Goal: Task Accomplishment & Management: Complete application form

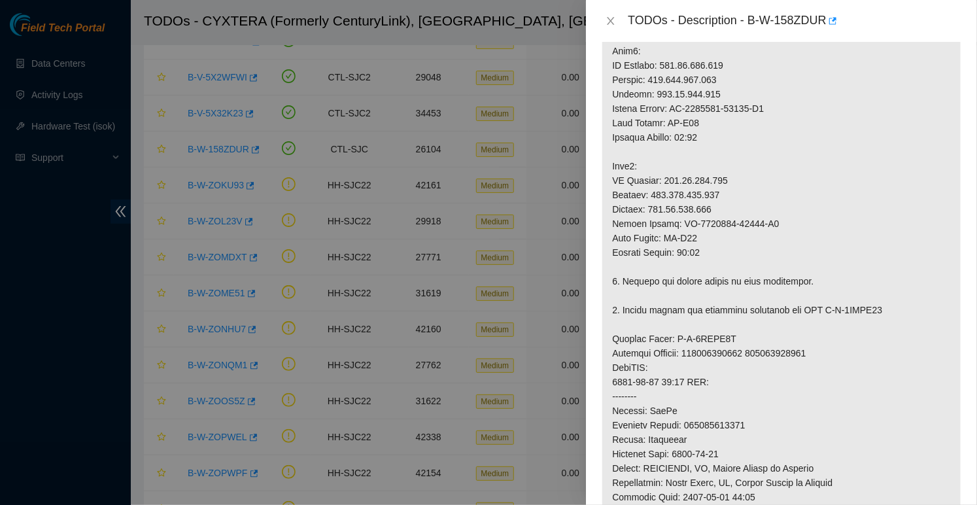
scroll to position [436, 0]
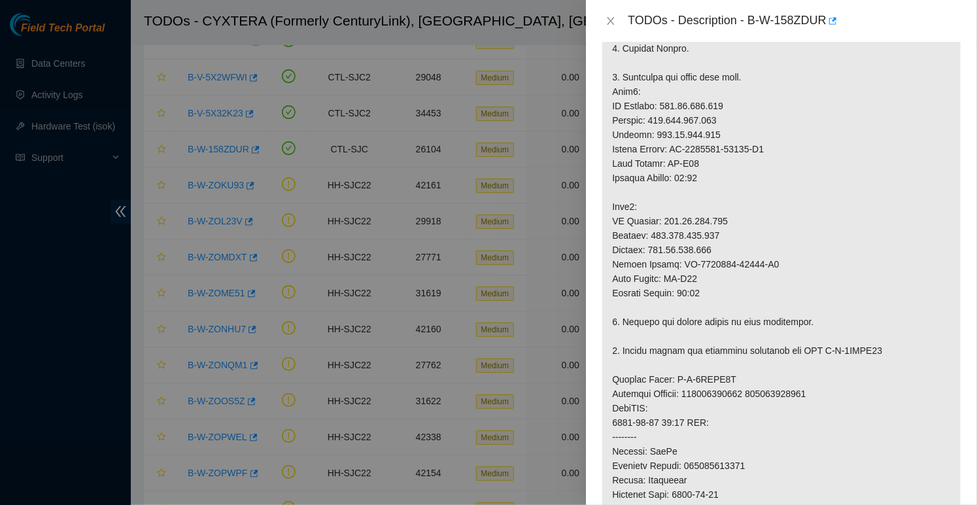
click at [617, 14] on div "TODOs - Description - B-W-158ZDUR" at bounding box center [782, 20] width 360 height 21
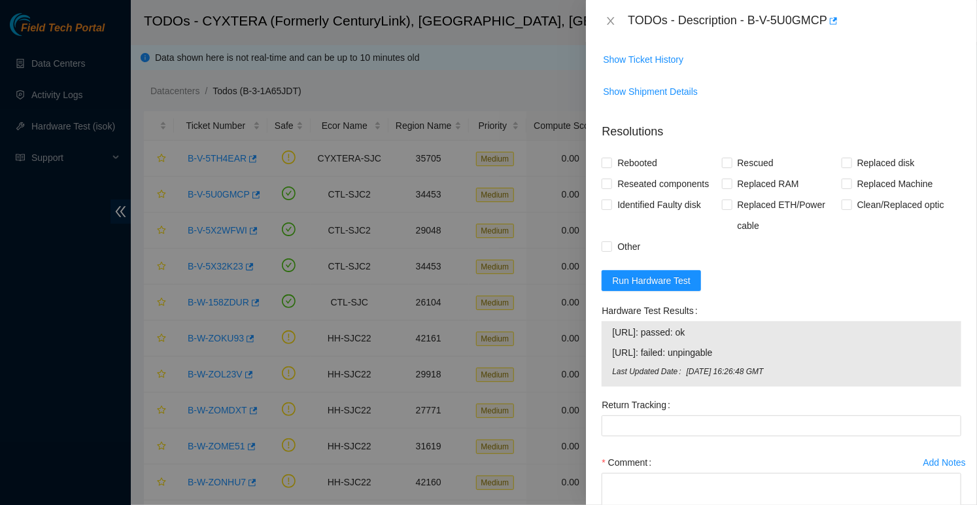
scroll to position [1197, 0]
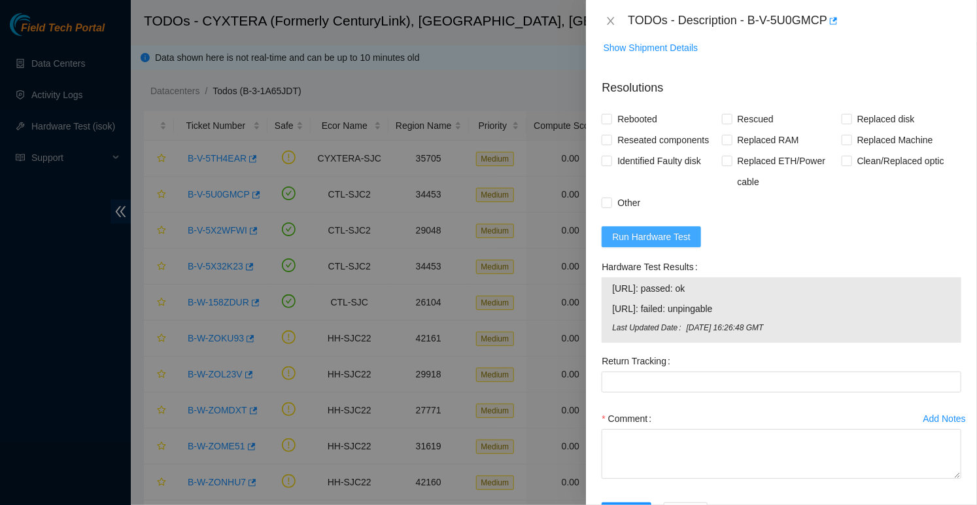
click at [674, 247] on button "Run Hardware Test" at bounding box center [651, 236] width 99 height 21
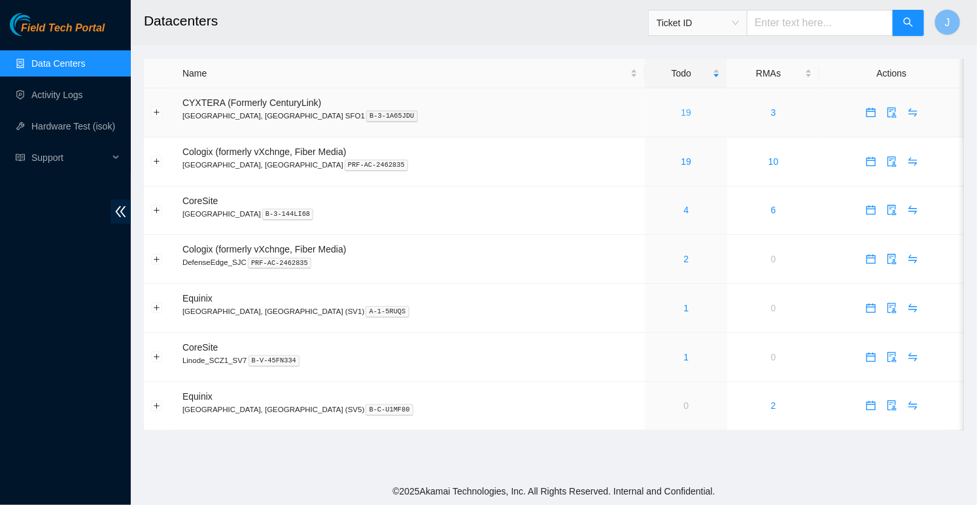
click at [682, 114] on link "19" at bounding box center [687, 112] width 10 height 10
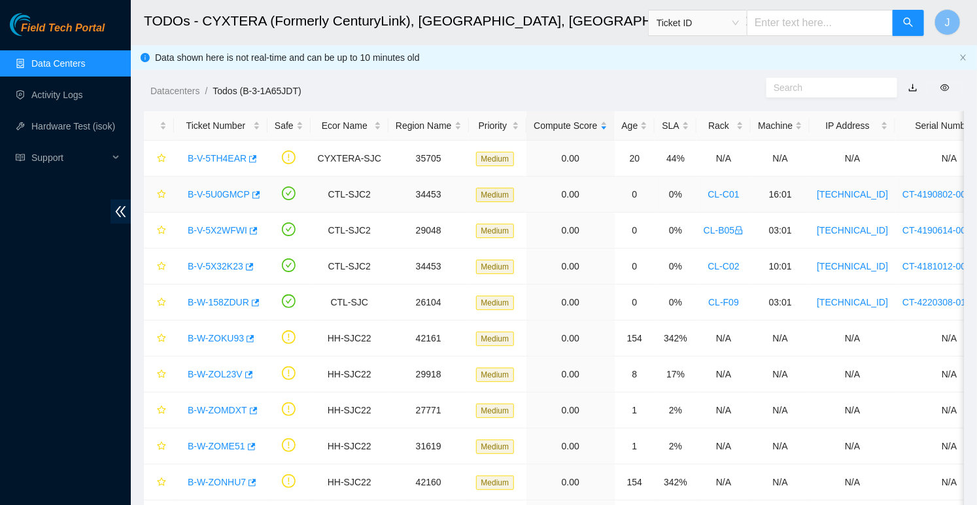
click at [213, 192] on link "B-V-5U0GMCP" at bounding box center [219, 194] width 62 height 10
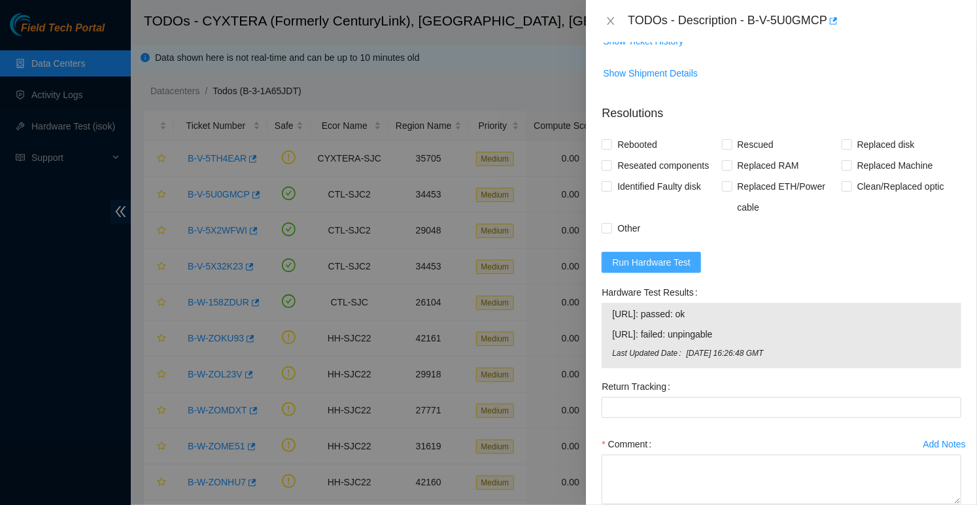
click at [673, 269] on span "Run Hardware Test" at bounding box center [651, 262] width 78 height 14
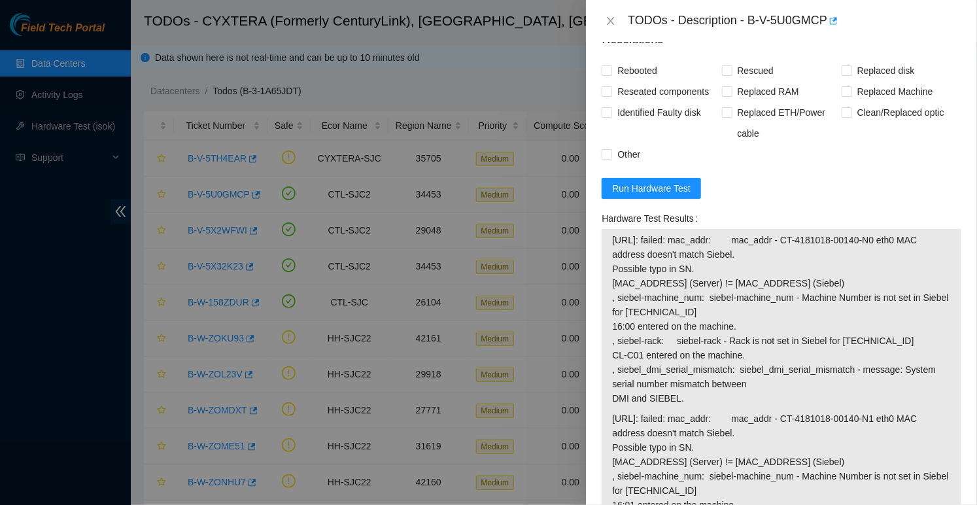
scroll to position [1279, 0]
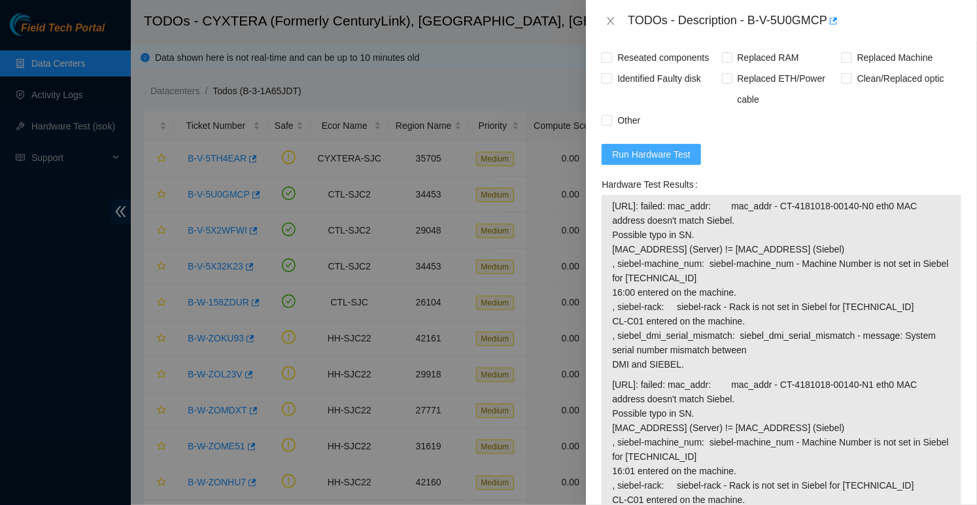
click at [661, 162] on span "Run Hardware Test" at bounding box center [651, 154] width 78 height 14
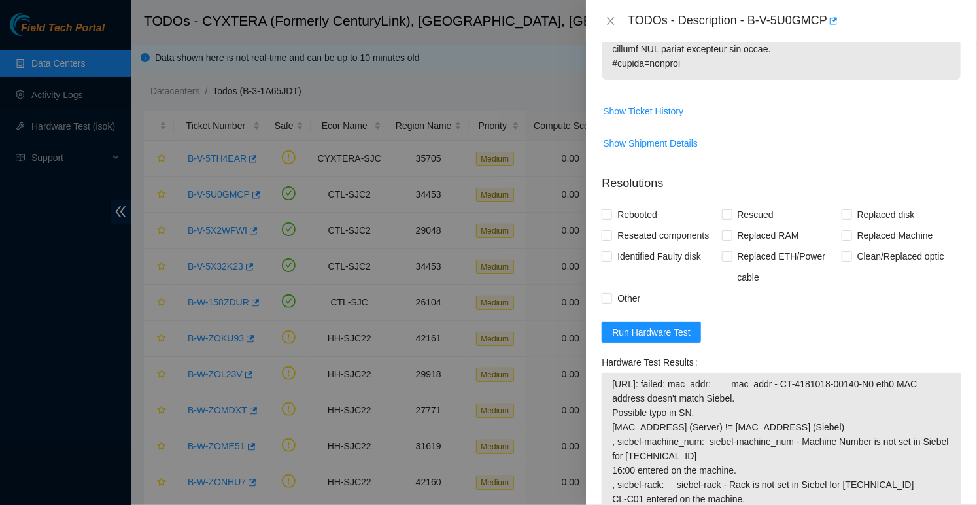
scroll to position [1182, 0]
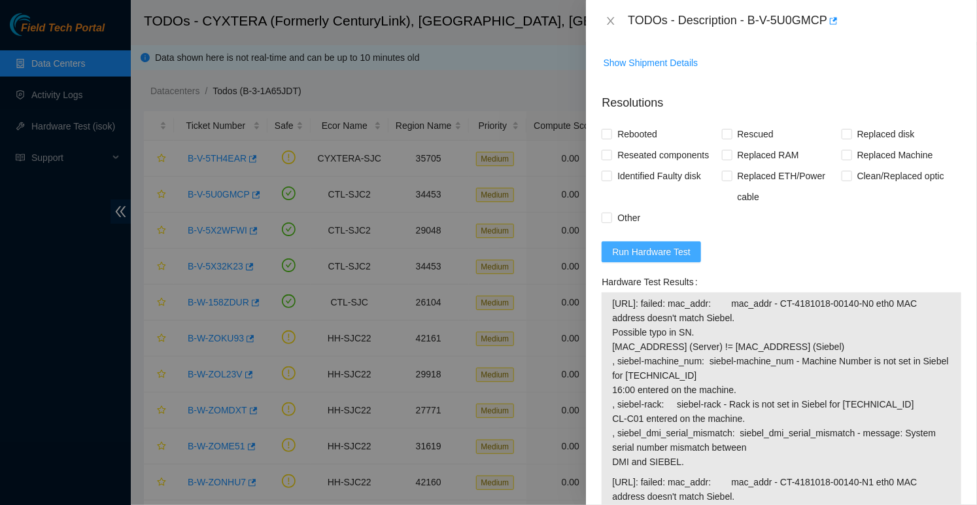
click at [655, 259] on span "Run Hardware Test" at bounding box center [651, 252] width 78 height 14
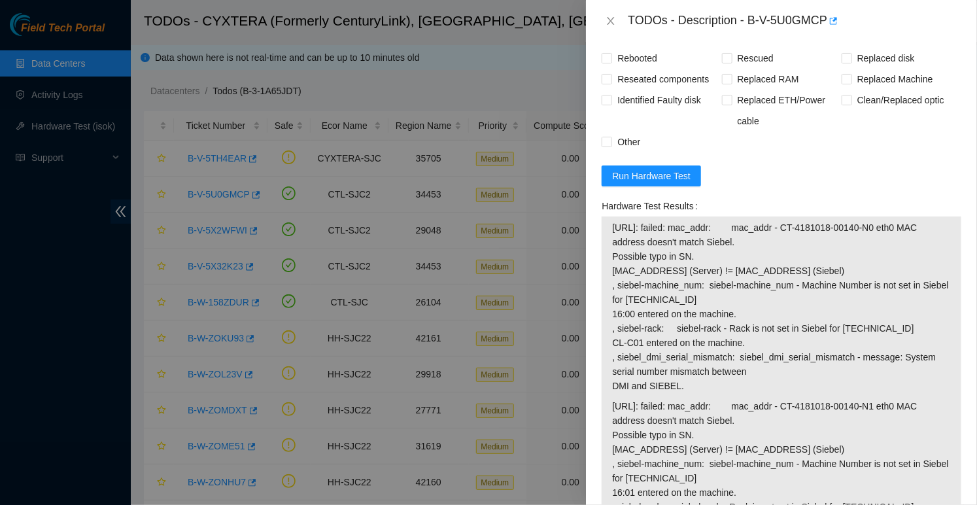
scroll to position [1243, 0]
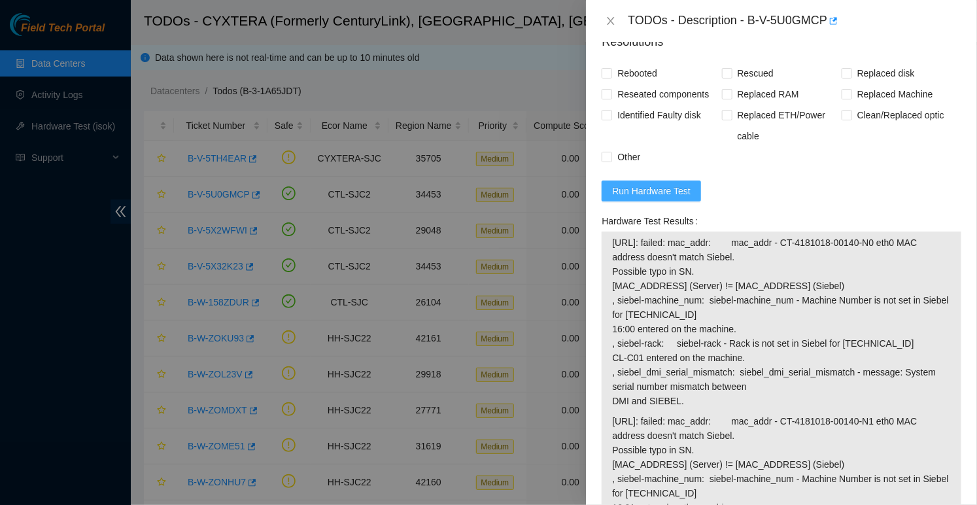
click at [659, 198] on span "Run Hardware Test" at bounding box center [651, 191] width 78 height 14
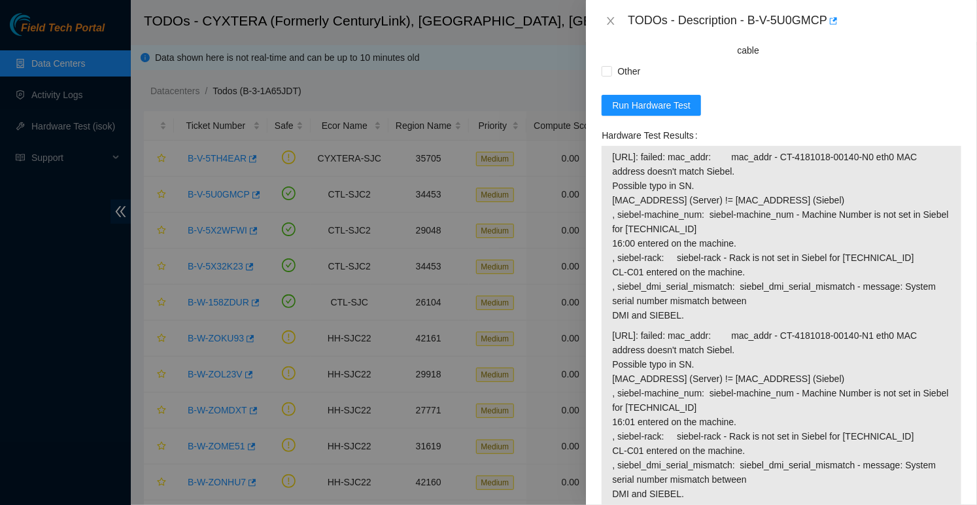
scroll to position [1326, 0]
click at [751, 24] on div "TODOs - Description - B-V-5U0GMCP" at bounding box center [795, 20] width 334 height 21
click at [826, 23] on div "TODOs - Description - B-V-5U0GMCP" at bounding box center [795, 20] width 334 height 21
copy div "B-V-5U0GMCP"
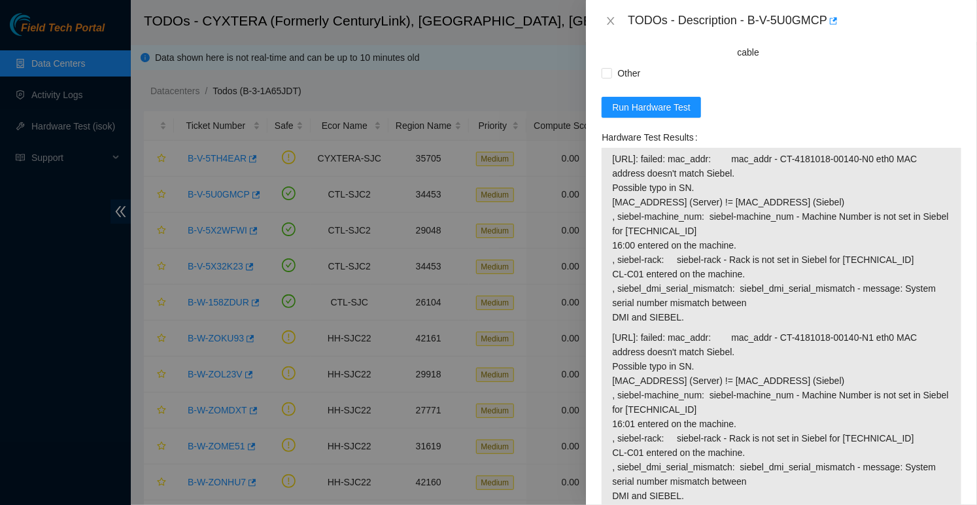
click at [624, 171] on span "184.28.225.34: failed: mac_addr: mac_addr - CT-4181018-00140-N0 eth0 MAC addres…" at bounding box center [781, 238] width 339 height 173
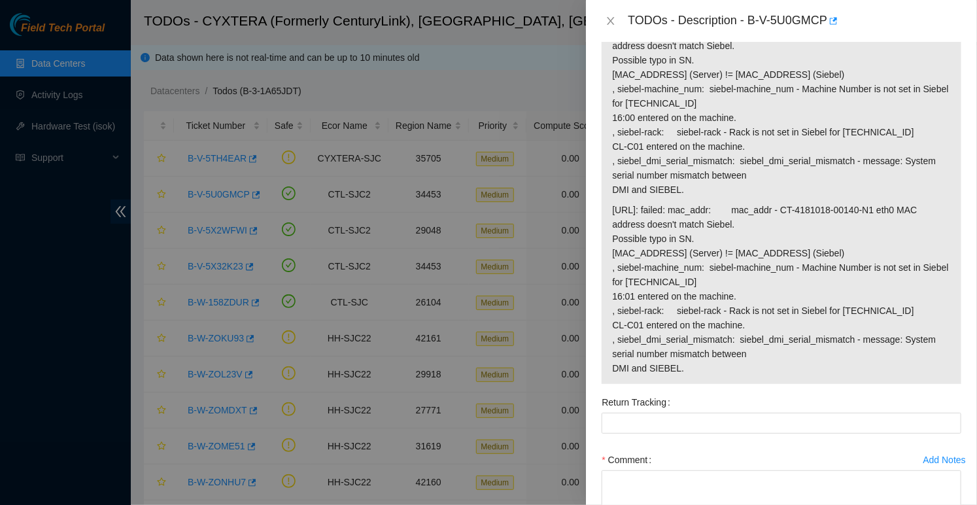
scroll to position [1455, 0]
click at [684, 374] on span "184.28.225.35: failed: mac_addr: mac_addr - CT-4181018-00140-N1 eth0 MAC addres…" at bounding box center [781, 287] width 339 height 173
copy tbody "184.28.225.34: failed: mac_addr: mac_addr - CT-4181018-00140-N0 eth0 MAC addres…"
click at [63, 260] on div at bounding box center [488, 252] width 977 height 505
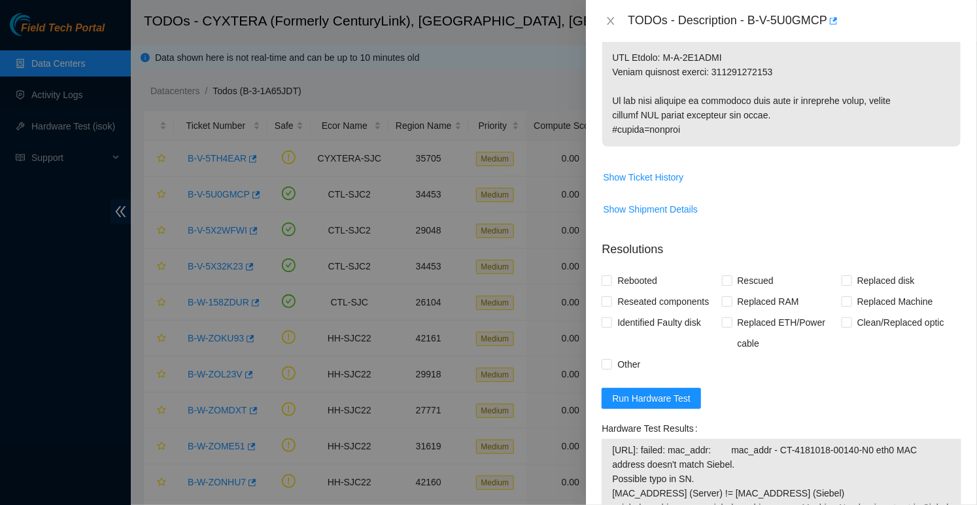
scroll to position [1038, 0]
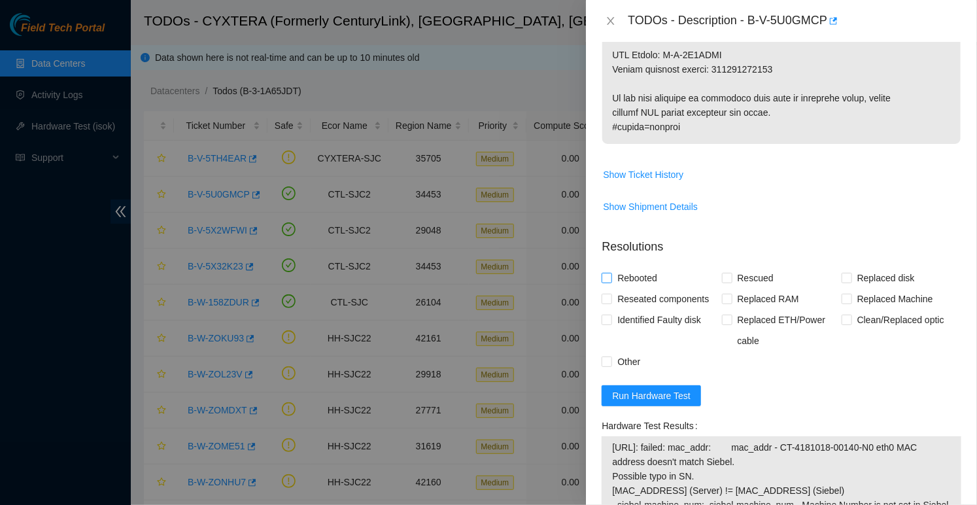
click at [625, 288] on span "Rebooted" at bounding box center [637, 278] width 50 height 21
click at [611, 282] on input "Rebooted" at bounding box center [606, 277] width 9 height 9
checkbox input "true"
click at [752, 287] on span "Rescued" at bounding box center [756, 278] width 46 height 21
click at [731, 282] on input "Rescued" at bounding box center [726, 277] width 9 height 9
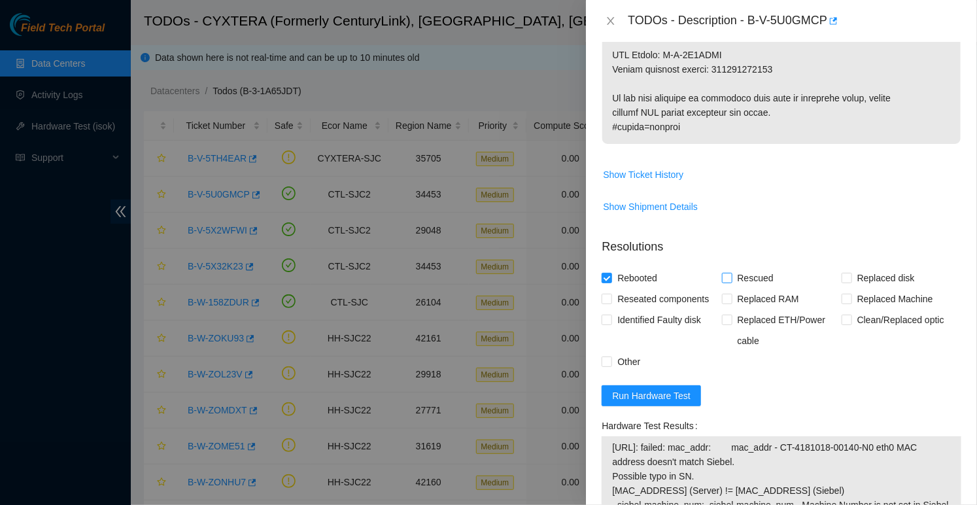
checkbox input "true"
click at [850, 303] on input "Replaced Machine" at bounding box center [846, 298] width 9 height 9
checkbox input "true"
click at [623, 372] on span "Other" at bounding box center [628, 361] width 33 height 21
click at [611, 366] on input "Other" at bounding box center [606, 360] width 9 height 9
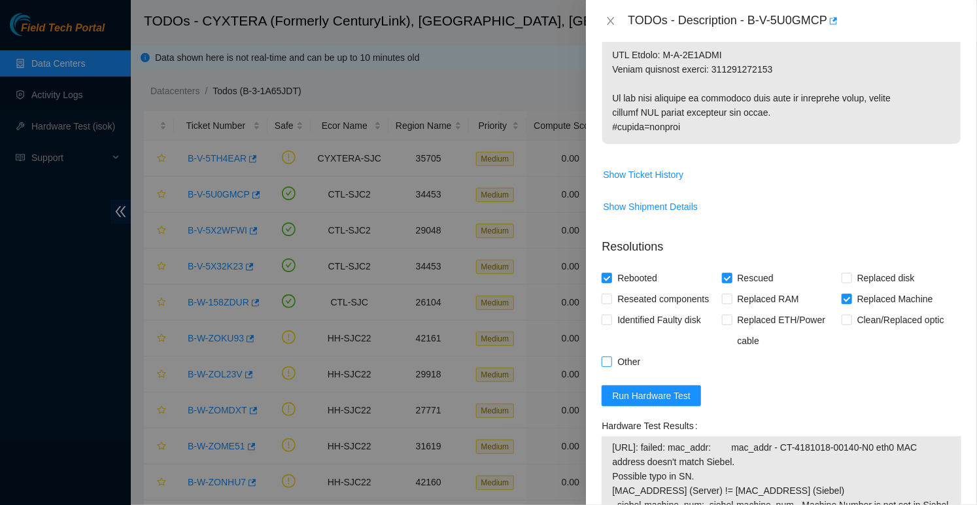
checkbox input "true"
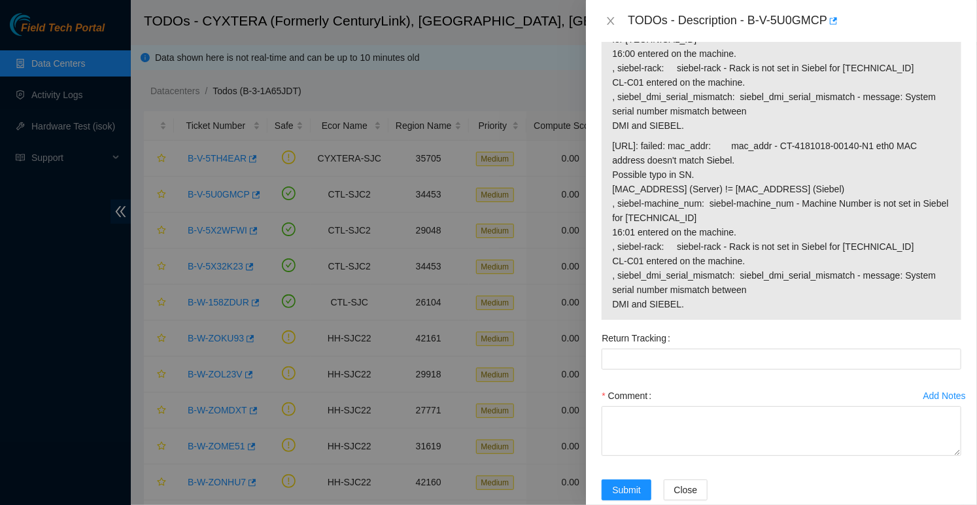
scroll to position [1527, 0]
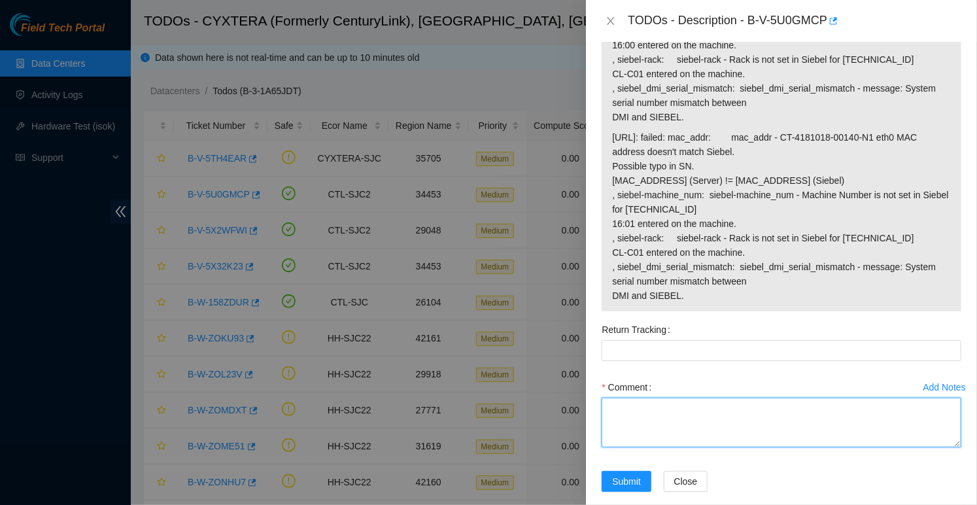
click at [764, 419] on textarea "Comment" at bounding box center [782, 423] width 360 height 50
paste textarea "Spoke w/ NOCC, confirmed safe to work. Hooked up monitor & keyboard Powered dow…"
click at [717, 447] on textarea "Comment" at bounding box center [782, 423] width 360 height 50
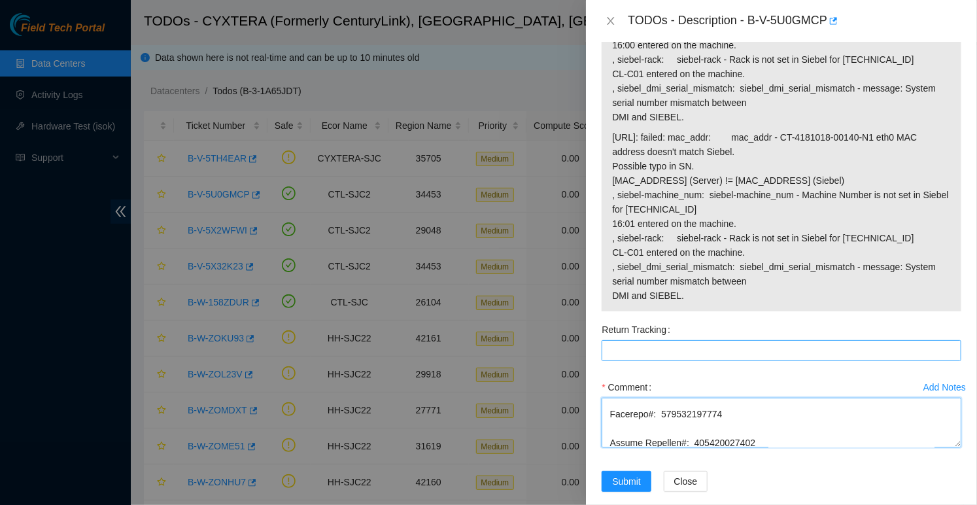
type textarea "Spoke w/ NOCC, confirmed safe to work. Hooked up monitor & keyboard Powered dow…"
click at [683, 361] on Tracking "Return Tracking" at bounding box center [782, 350] width 360 height 21
paste Tracking "417328429876"
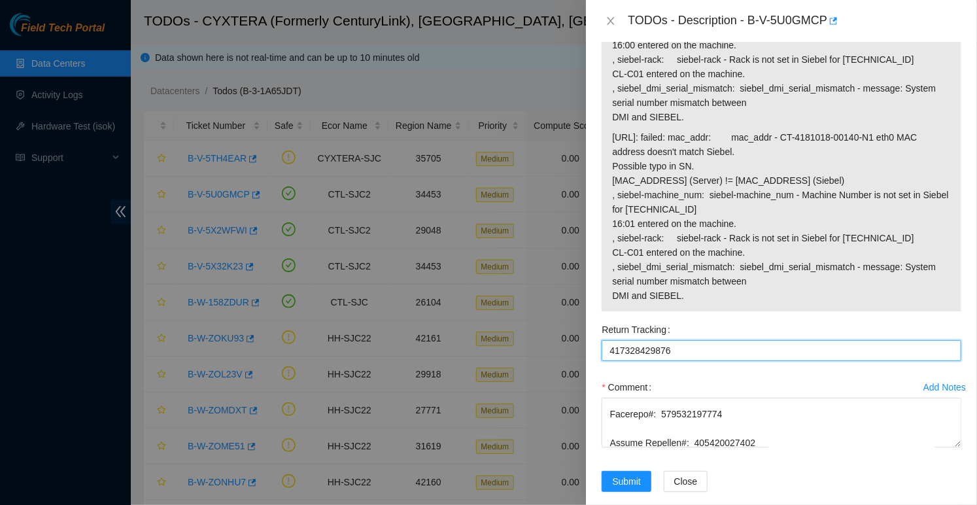
type Tracking "417328429876"
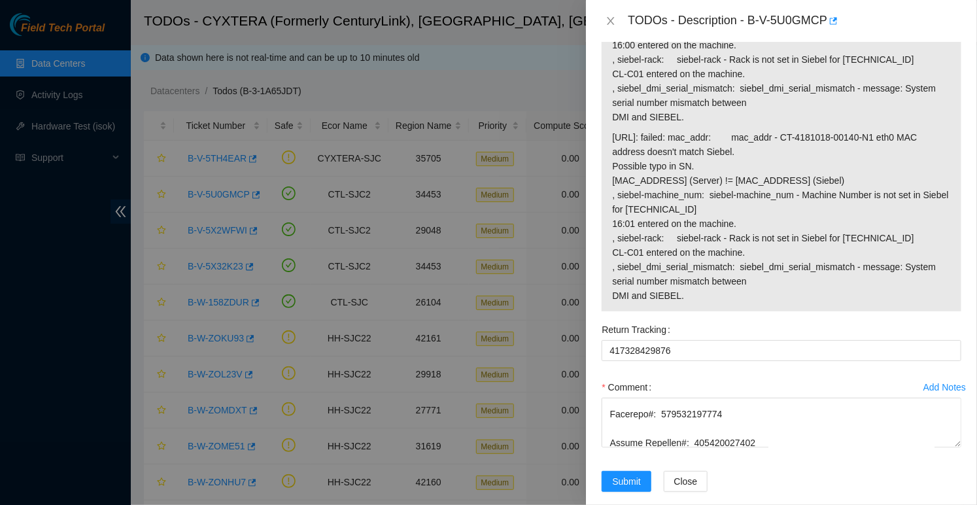
click at [737, 377] on div "Return Tracking 417328429876" at bounding box center [781, 348] width 370 height 58
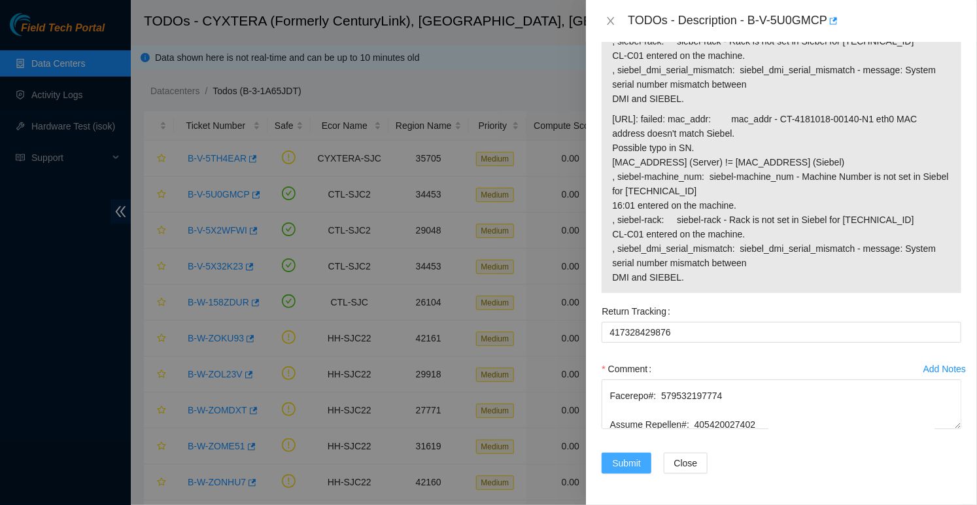
click at [630, 462] on span "Submit" at bounding box center [626, 463] width 29 height 14
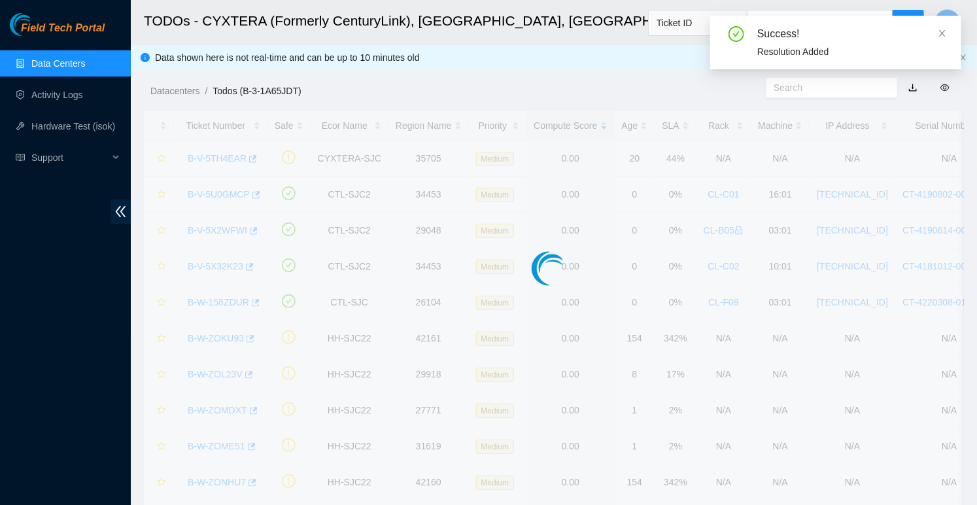
scroll to position [307, 0]
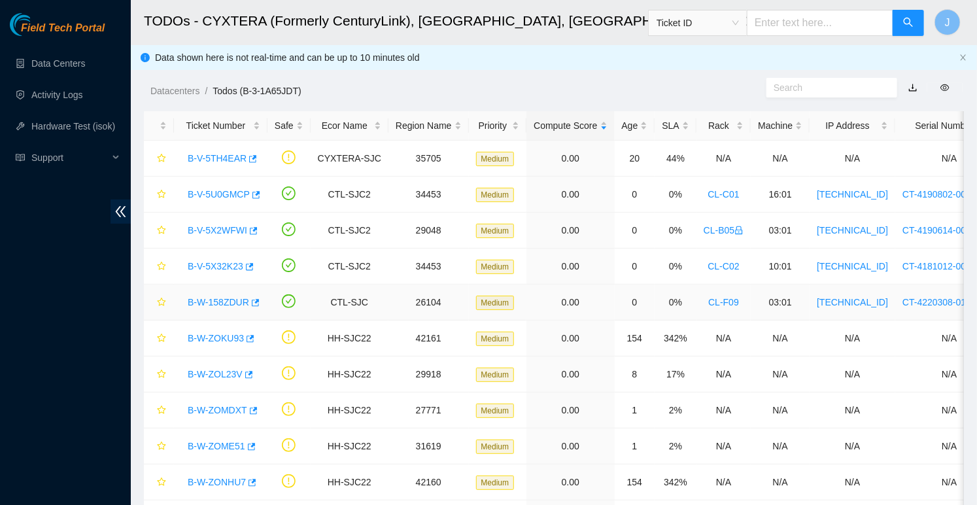
click at [230, 300] on link "B-W-158ZDUR" at bounding box center [218, 302] width 61 height 10
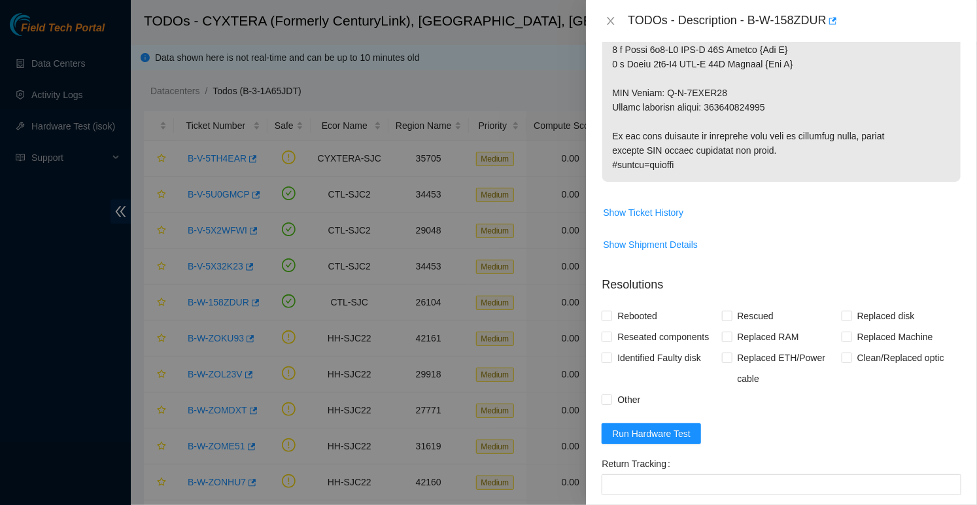
scroll to position [1187, 0]
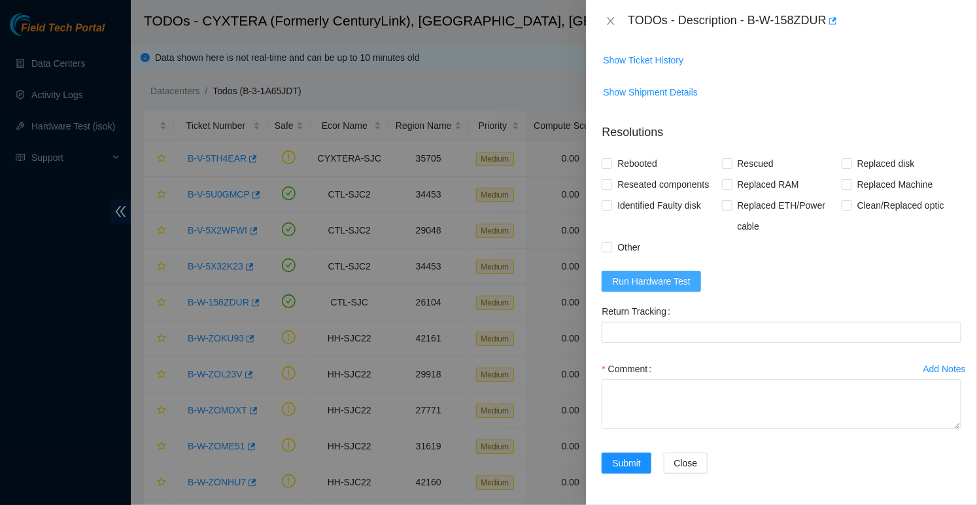
click at [662, 278] on span "Run Hardware Test" at bounding box center [651, 281] width 78 height 14
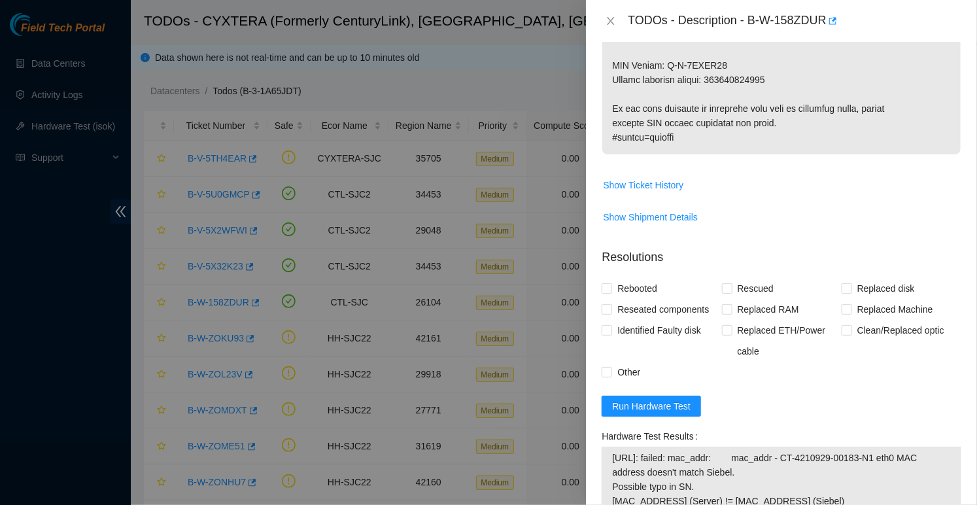
scroll to position [1101, 0]
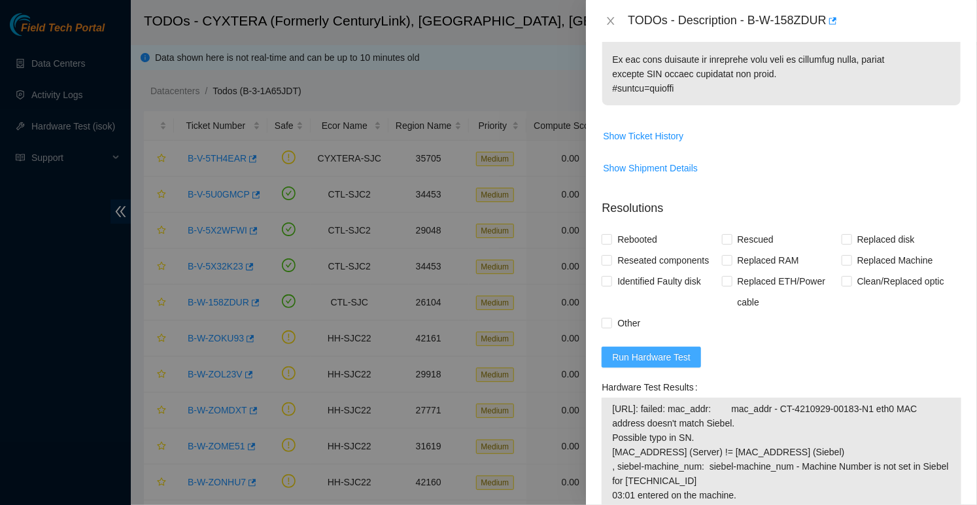
click at [645, 364] on span "Run Hardware Test" at bounding box center [651, 357] width 78 height 14
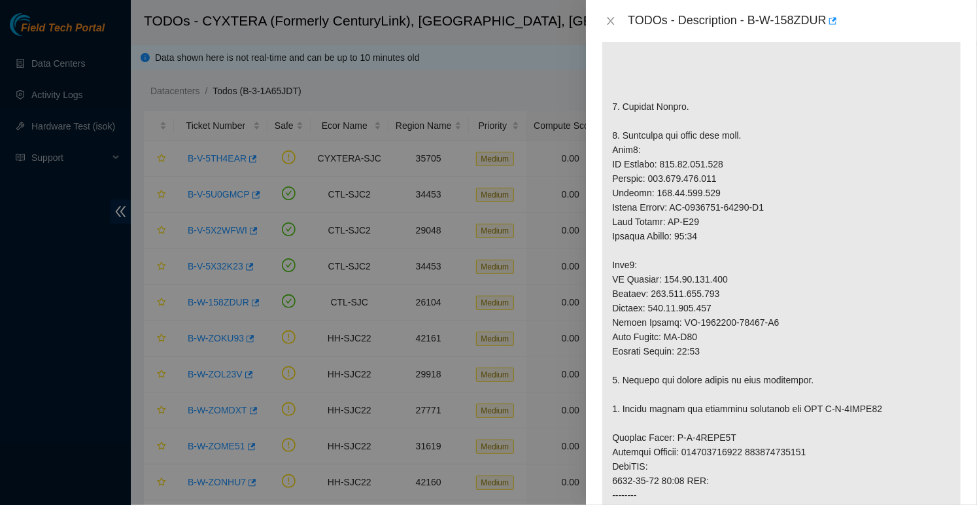
scroll to position [383, 0]
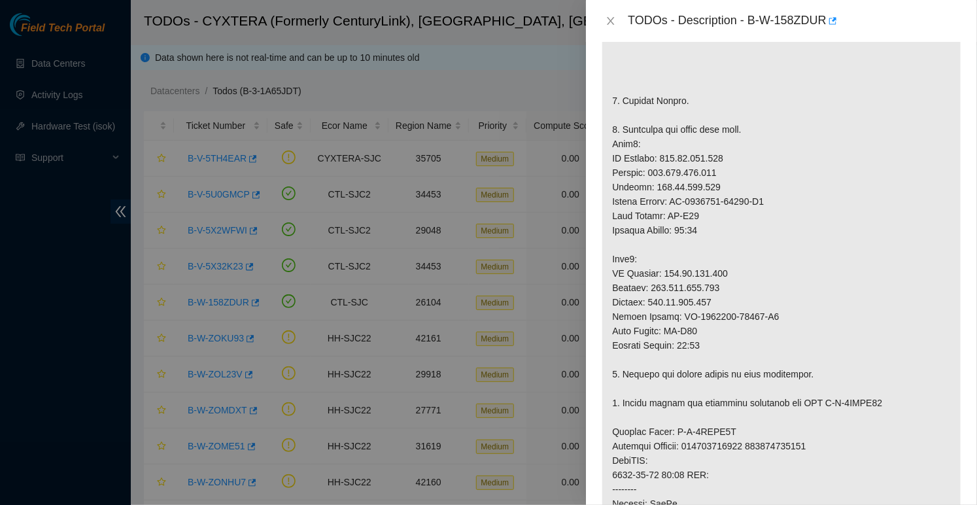
click at [663, 154] on p at bounding box center [781, 352] width 358 height 941
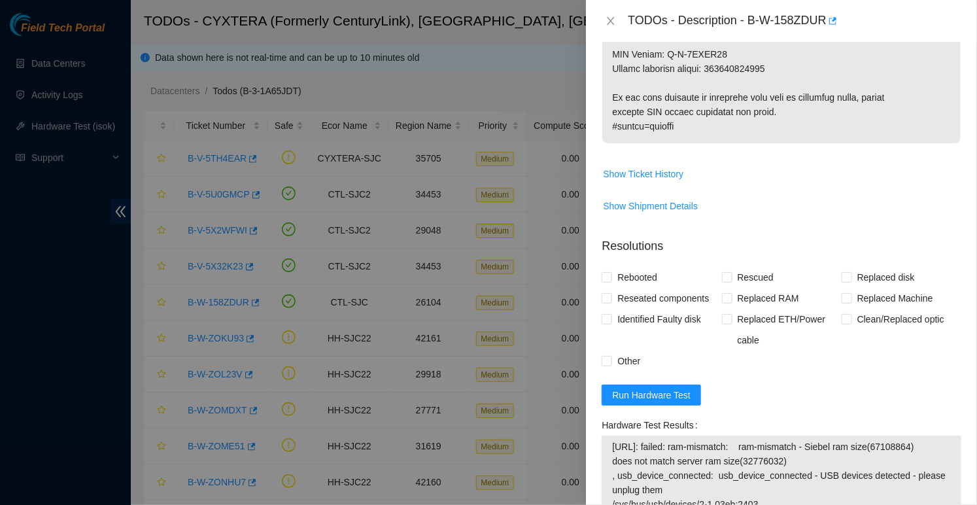
scroll to position [1070, 0]
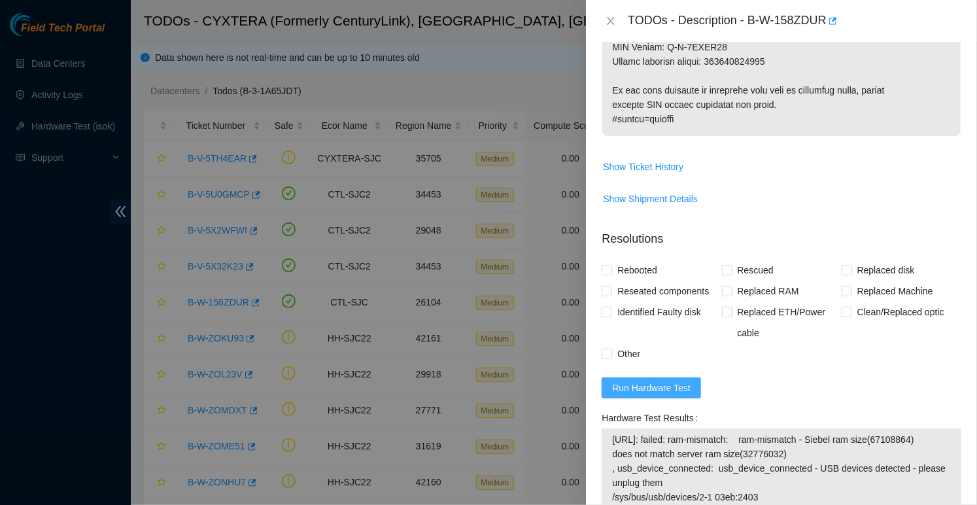
click at [671, 395] on span "Run Hardware Test" at bounding box center [651, 388] width 78 height 14
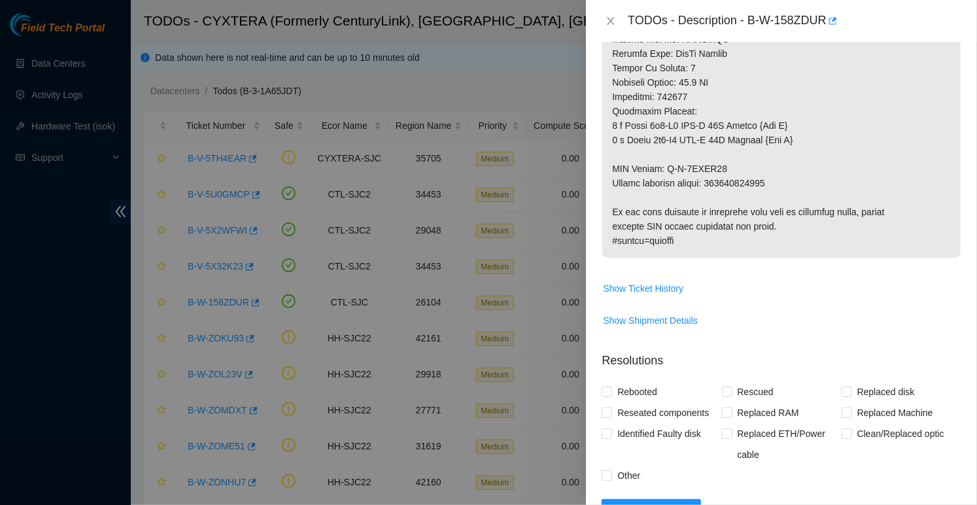
scroll to position [967, 0]
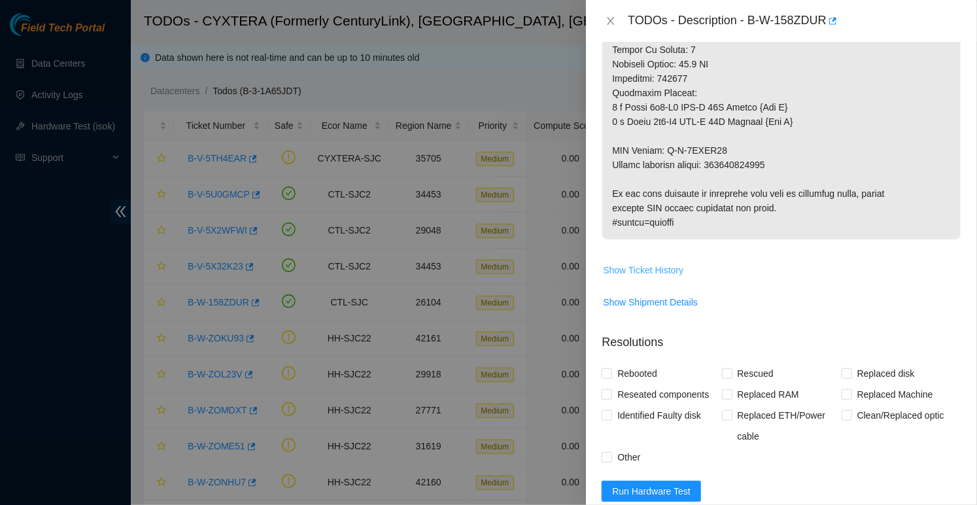
click at [641, 273] on button "Show Ticket History" at bounding box center [643, 270] width 82 height 21
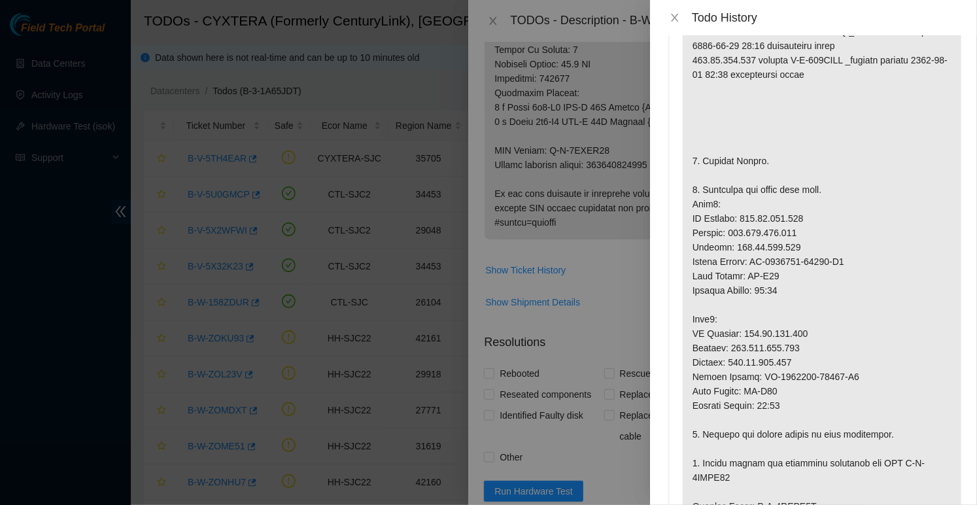
scroll to position [0, 0]
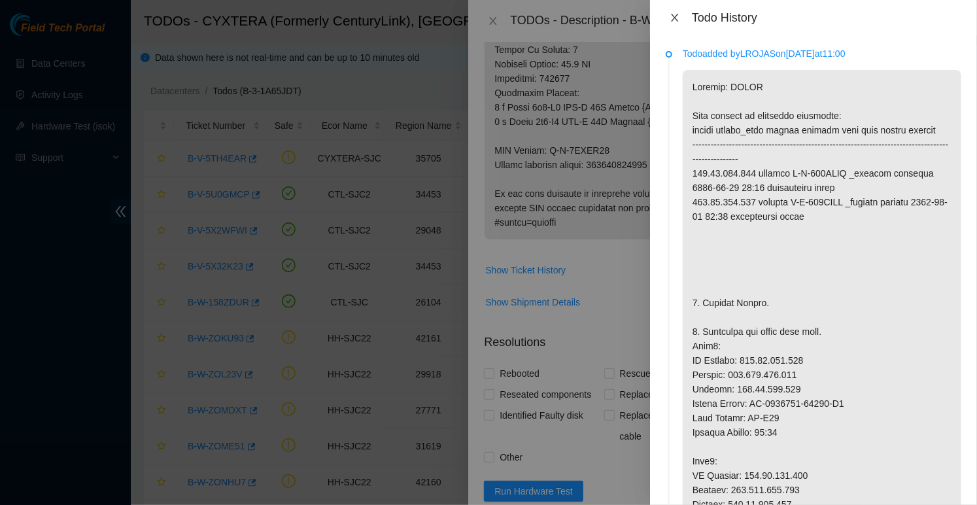
click at [674, 16] on icon "close" at bounding box center [675, 17] width 10 height 10
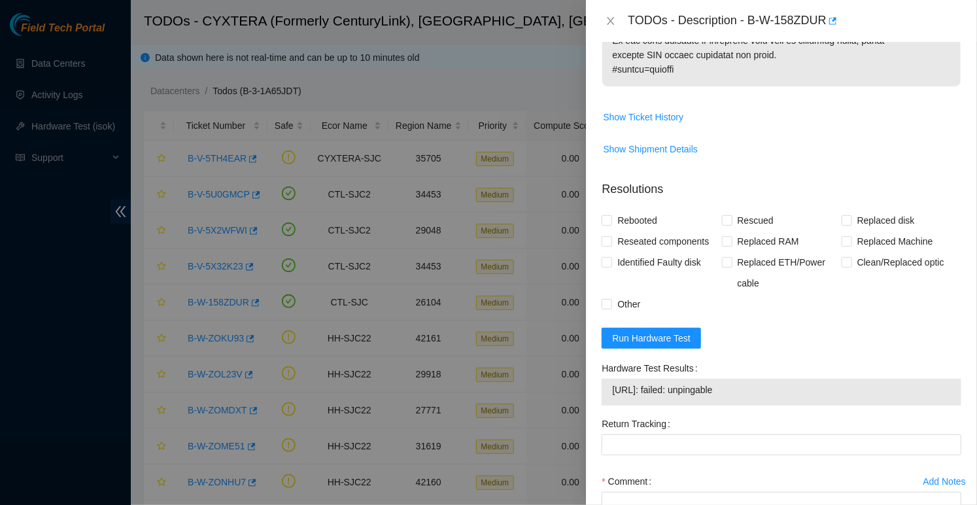
scroll to position [1243, 0]
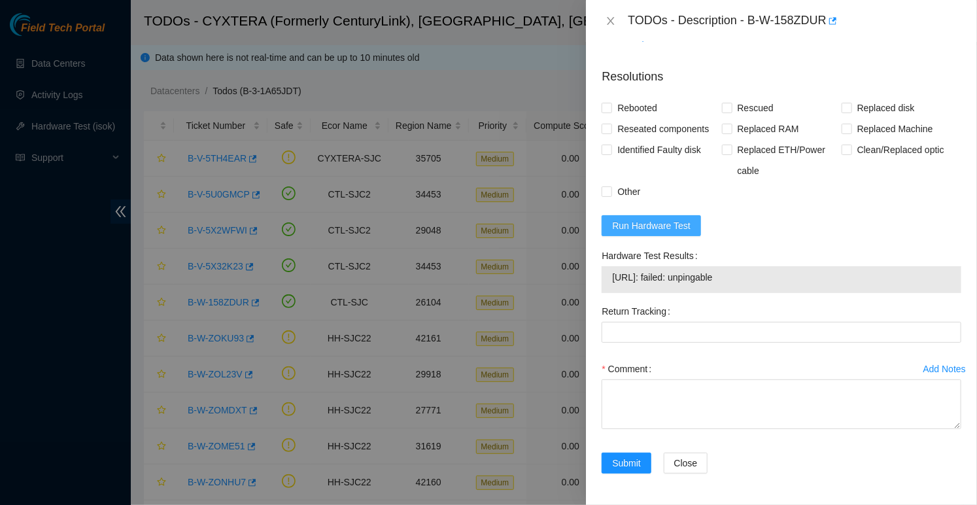
click at [672, 222] on span "Run Hardware Test" at bounding box center [651, 225] width 78 height 14
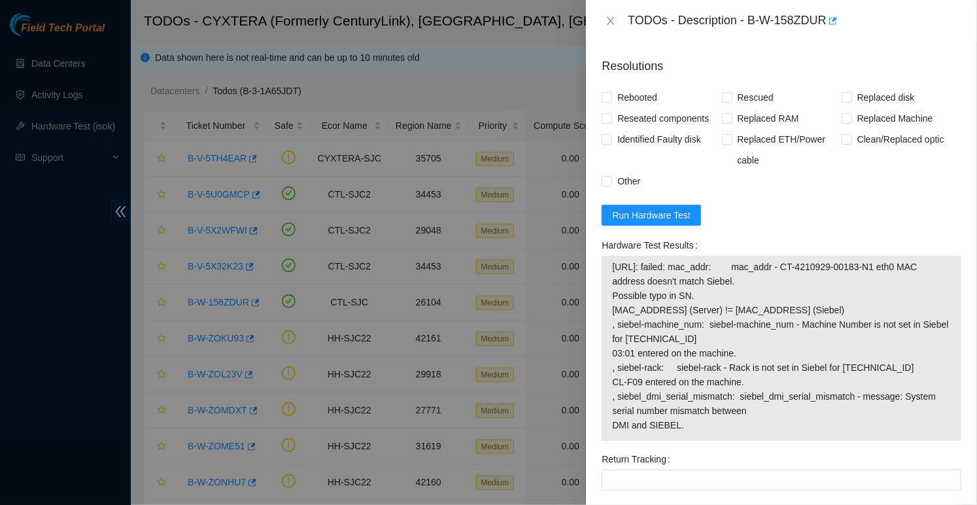
click at [754, 27] on div "TODOs - Description - B-W-158ZDUR" at bounding box center [795, 20] width 334 height 21
click at [755, 25] on div "TODOs - Description - B-W-158ZDUR" at bounding box center [795, 20] width 334 height 21
click at [753, 16] on div "TODOs - Description - B-W-158ZDUR" at bounding box center [795, 20] width 334 height 21
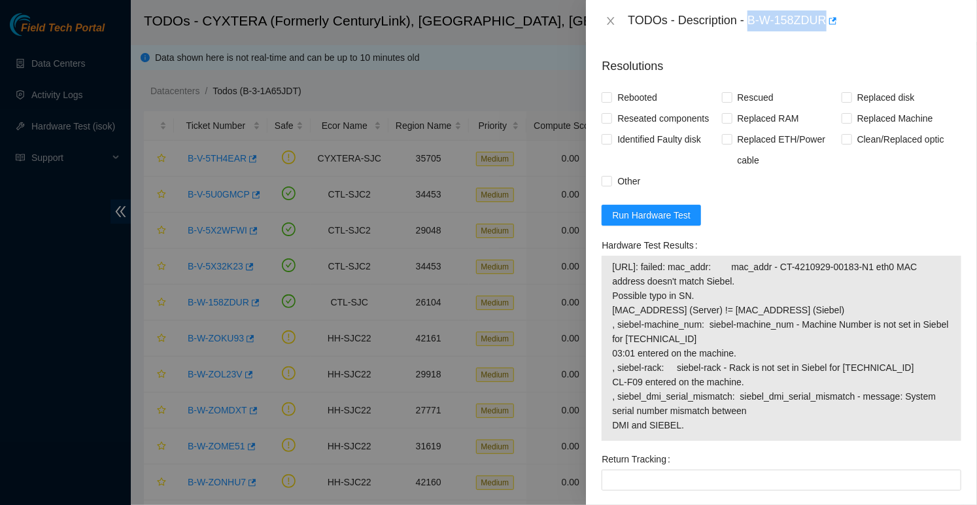
click at [827, 16] on div "TODOs - Description - B-W-158ZDUR" at bounding box center [795, 20] width 334 height 21
copy div "B-W-158ZDUR"
click at [627, 278] on span "104.99.239.152: failed: mac_addr: mac_addr - CT-4210929-00183-N1 eth0 MAC addre…" at bounding box center [781, 346] width 339 height 173
click at [680, 432] on span "104.99.239.152: failed: mac_addr: mac_addr - CT-4210929-00183-N1 eth0 MAC addre…" at bounding box center [781, 346] width 339 height 173
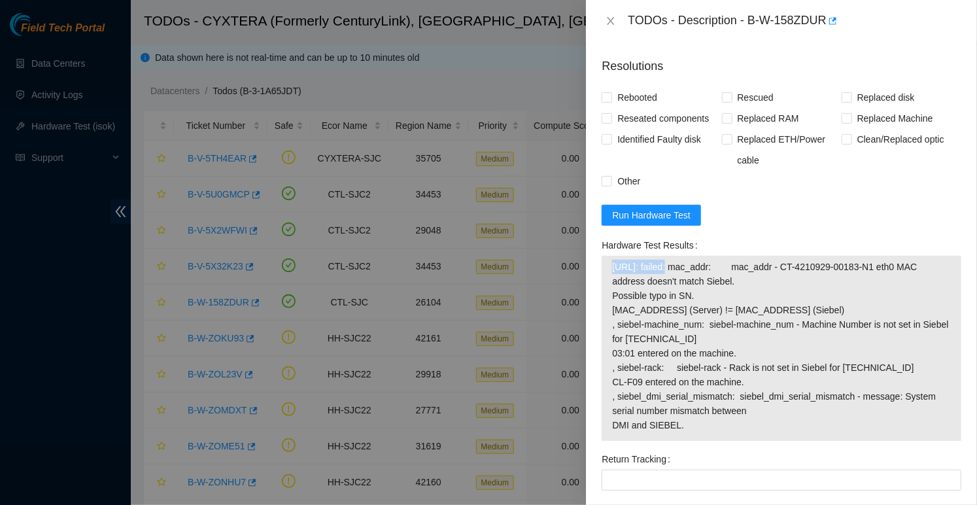
copy span "104.99.239.152: failed: mac_addr: mac_addr - CT-4210929-00183-N1 eth0 MAC addre…"
click at [651, 222] on span "Run Hardware Test" at bounding box center [651, 215] width 78 height 14
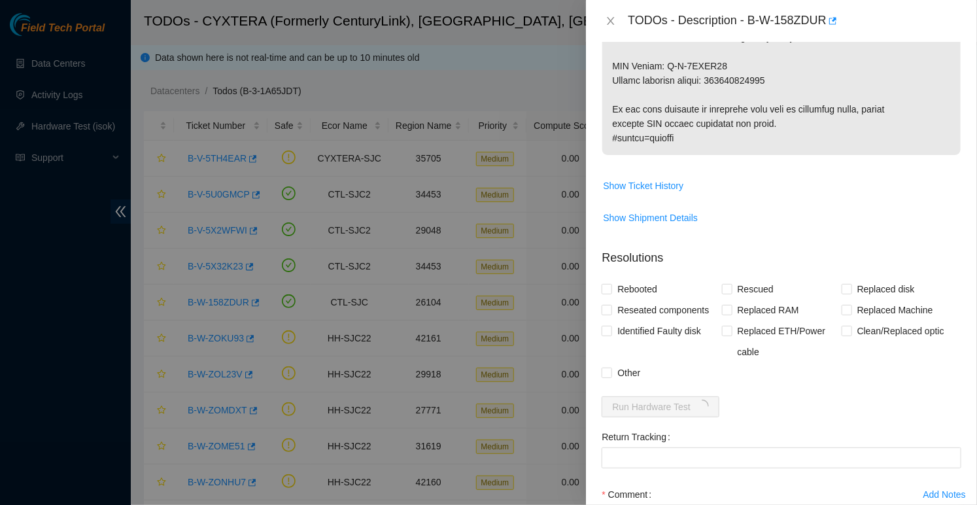
scroll to position [1187, 0]
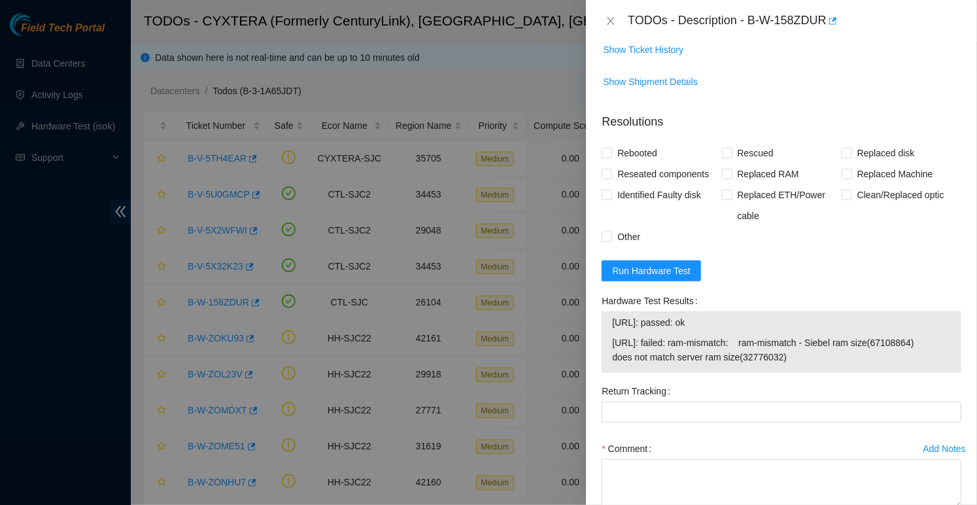
click at [613, 330] on span "104.99.239.152: passed: ok" at bounding box center [781, 322] width 339 height 14
click at [796, 364] on span "104.99.239.156: failed: ram-mismatch: ram-mismatch - Siebel ram size(67108864) …" at bounding box center [781, 350] width 339 height 29
copy tbody "104.99.239.152: passed: ok 104.99.239.156: failed: ram-mismatch: ram-mismatch -…"
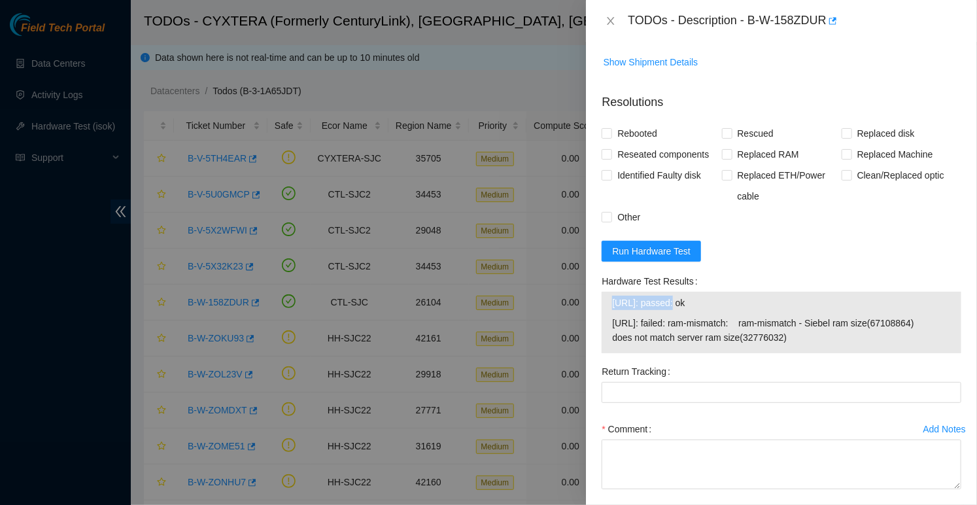
scroll to position [1214, 0]
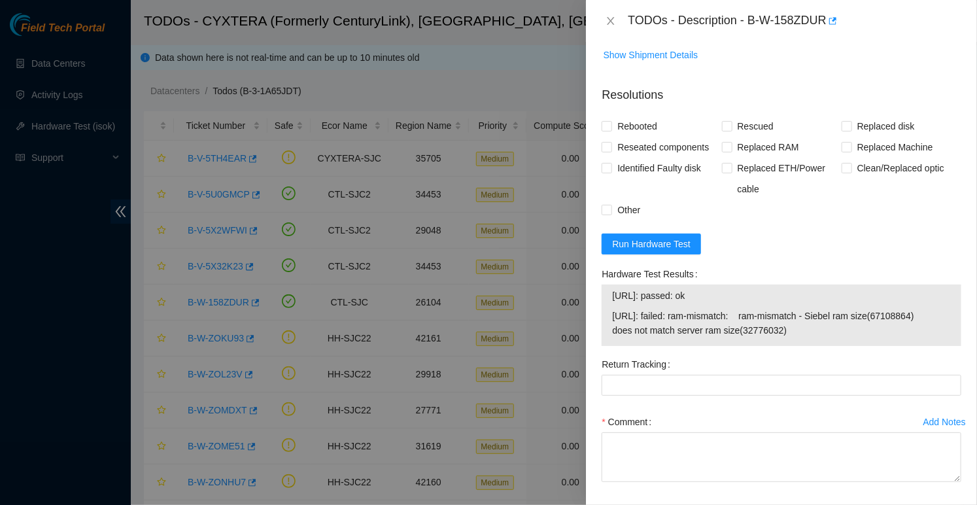
click at [713, 375] on div "Return Tracking" at bounding box center [782, 364] width 360 height 21
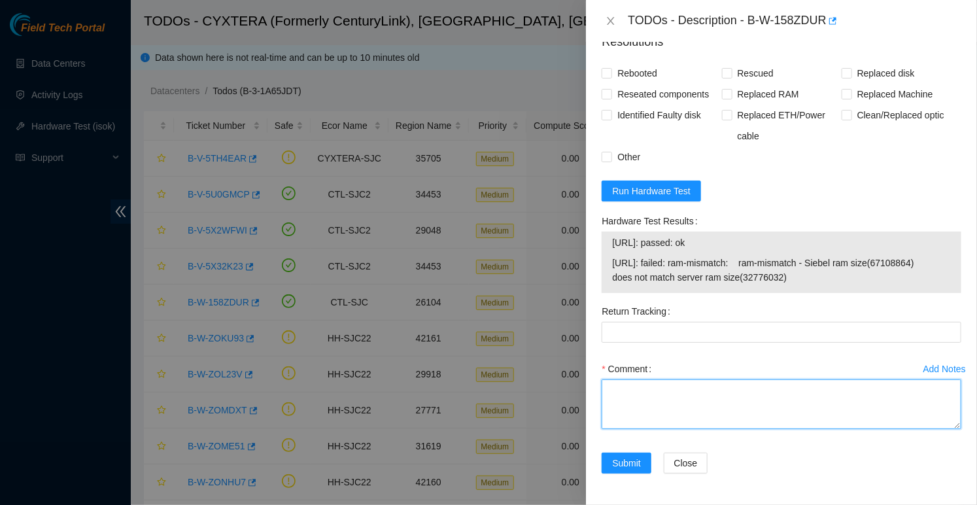
click at [708, 388] on textarea "Comment" at bounding box center [782, 404] width 360 height 50
paste textarea "Hooked up monitor & keyboard Powered down machine Removed machine s/n: CT-42203…"
click at [723, 425] on textarea "Hooked up monitor & keyboard Powered down machine Removed machine s/n: CT-42203…" at bounding box center [782, 404] width 360 height 50
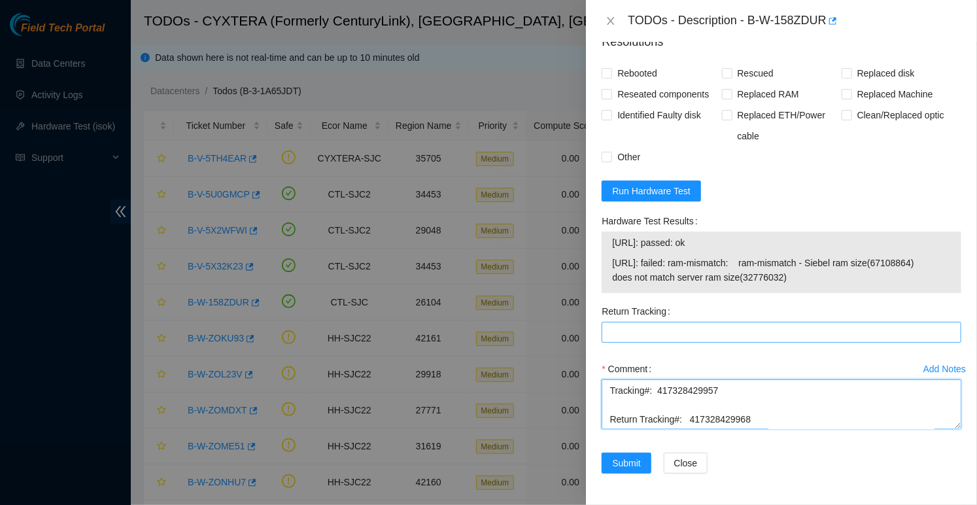
type textarea "Hooked up monitor & keyboard Powered down machine Removed machine s/n: CT-42203…"
click at [708, 334] on Tracking "Return Tracking" at bounding box center [782, 332] width 360 height 21
paste Tracking "417328429968"
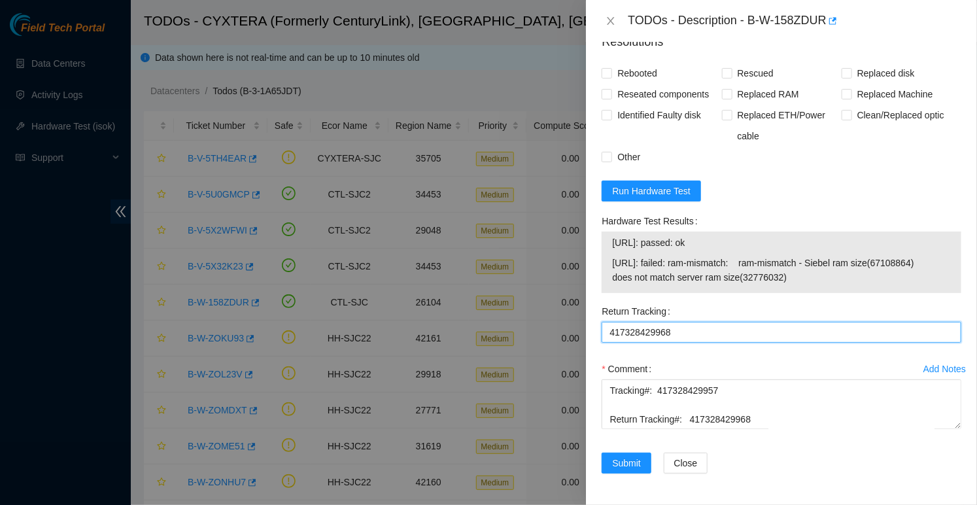
type Tracking "417328429968"
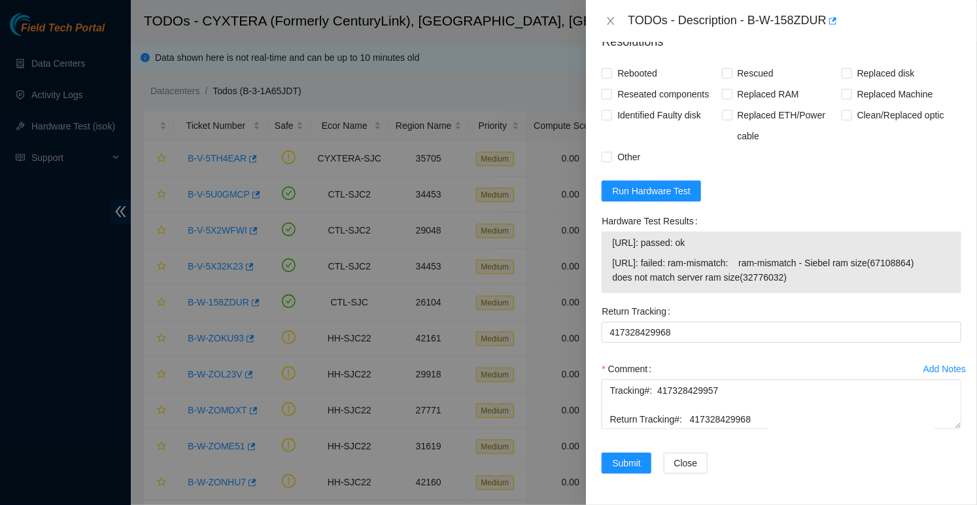
click at [738, 319] on div "Return Tracking" at bounding box center [782, 311] width 360 height 21
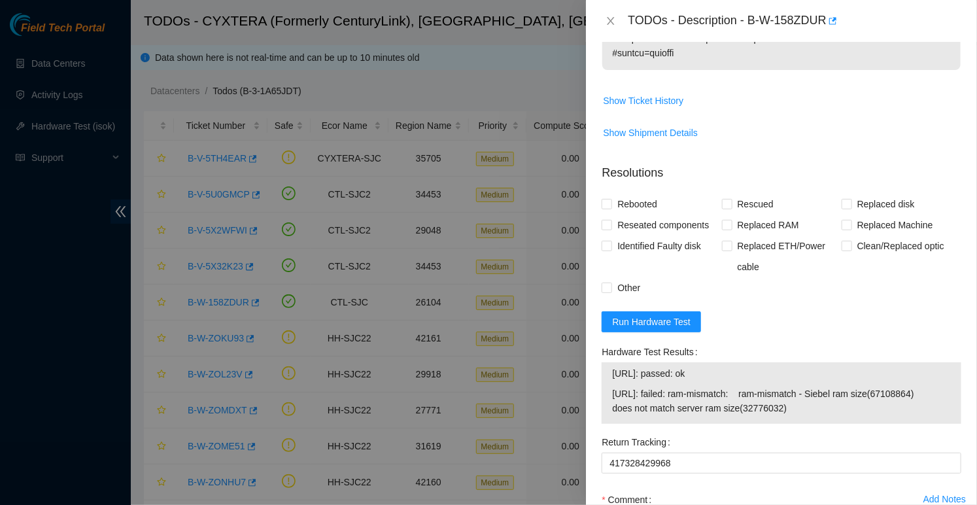
scroll to position [1010, 0]
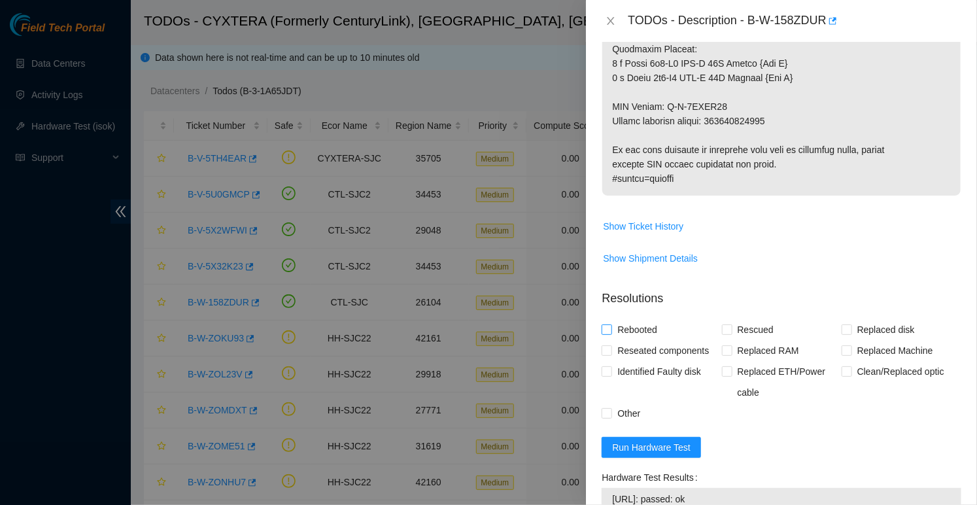
click at [638, 338] on span "Rebooted" at bounding box center [637, 329] width 50 height 21
click at [611, 334] on input "Rebooted" at bounding box center [606, 328] width 9 height 9
checkbox input "true"
click at [865, 339] on span "Replaced disk" at bounding box center [886, 329] width 68 height 21
click at [851, 334] on input "Replaced disk" at bounding box center [846, 328] width 9 height 9
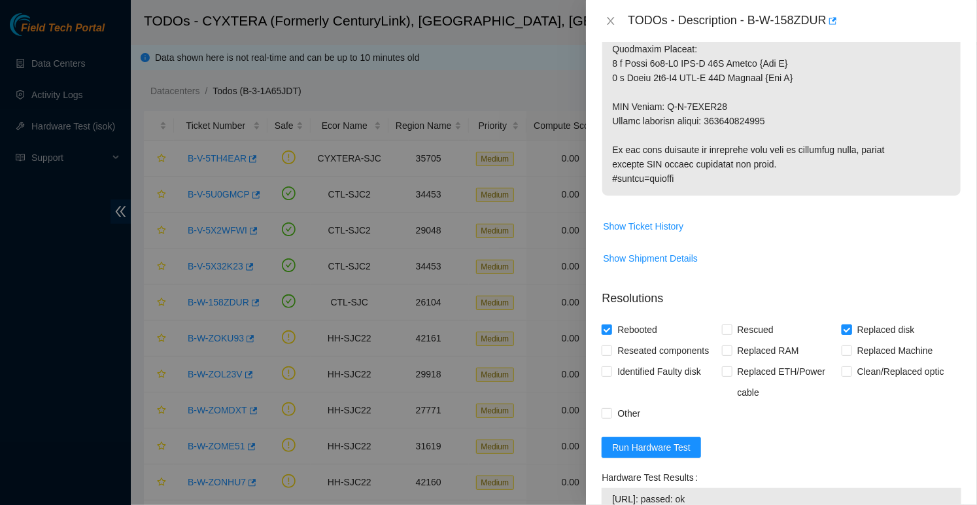
click at [867, 340] on span "Replaced disk" at bounding box center [886, 329] width 68 height 21
click at [851, 334] on input "Replaced disk" at bounding box center [846, 328] width 9 height 9
checkbox input "false"
click at [868, 361] on span "Replaced Machine" at bounding box center [895, 350] width 86 height 21
click at [851, 354] on input "Replaced Machine" at bounding box center [846, 349] width 9 height 9
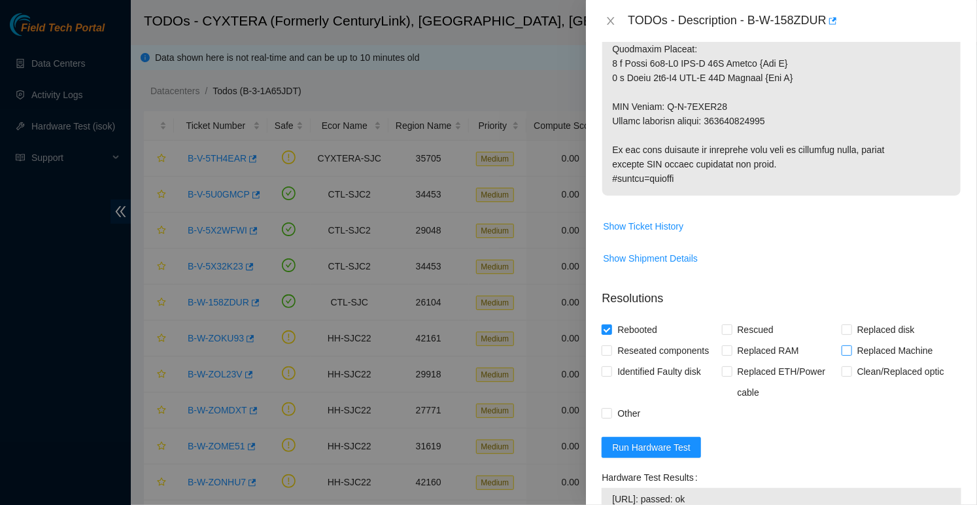
checkbox input "true"
click at [612, 419] on span at bounding box center [607, 413] width 10 height 10
click at [611, 417] on input "Other" at bounding box center [606, 412] width 9 height 9
checkbox input "true"
click at [761, 340] on span "Rescued" at bounding box center [756, 329] width 46 height 21
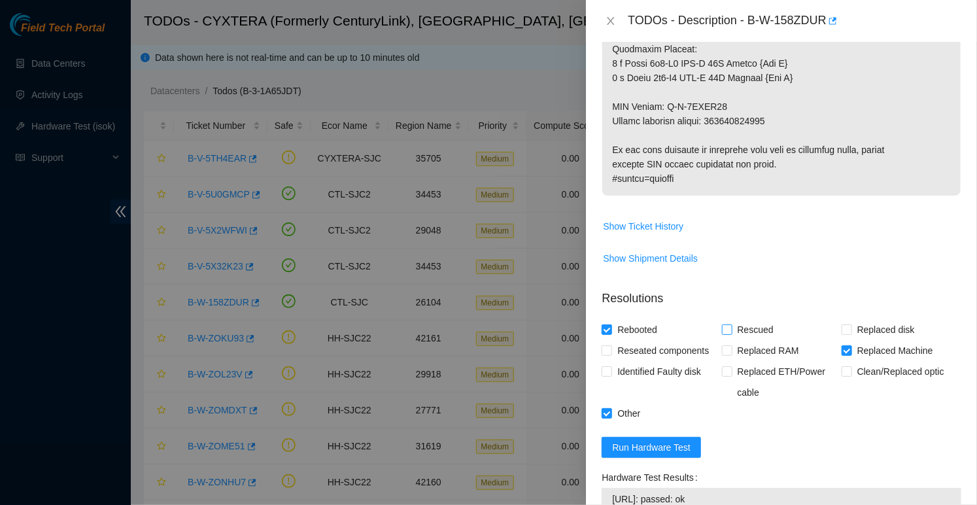
click at [731, 334] on input "Rescued" at bounding box center [726, 328] width 9 height 9
checkbox input "true"
click at [773, 424] on div "Rebooted Rescued Replaced disk Reseated components Replaced RAM Replaced Machin…" at bounding box center [782, 371] width 360 height 105
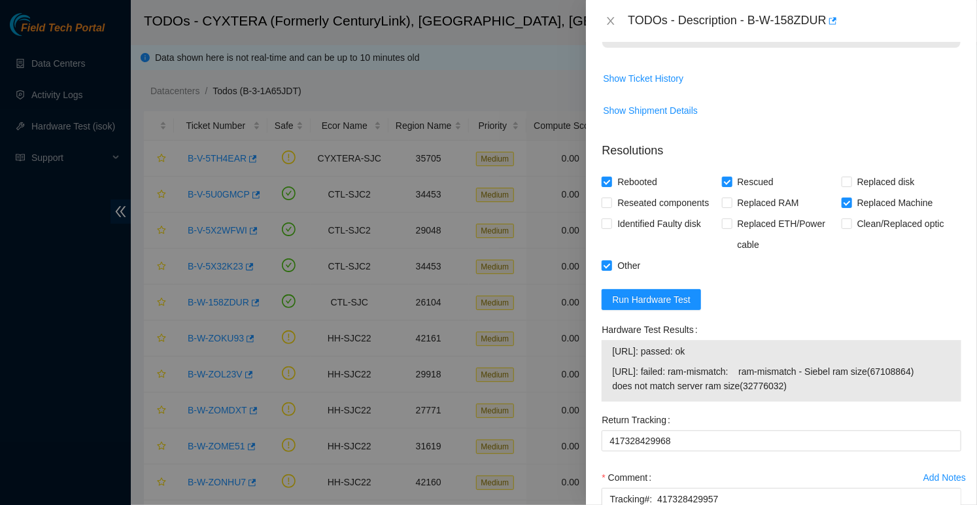
scroll to position [1292, 0]
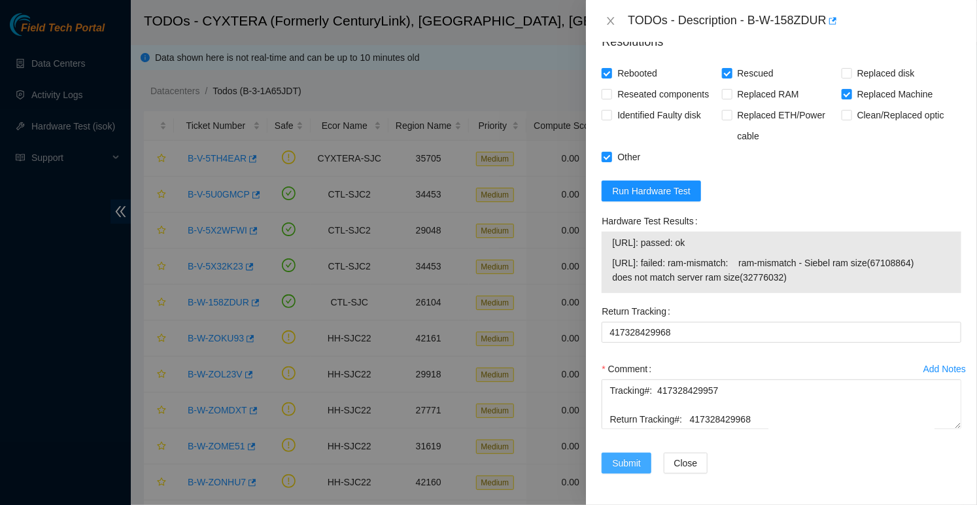
click at [633, 458] on span "Submit" at bounding box center [626, 463] width 29 height 14
